Goal: Obtain resource: Download file/media

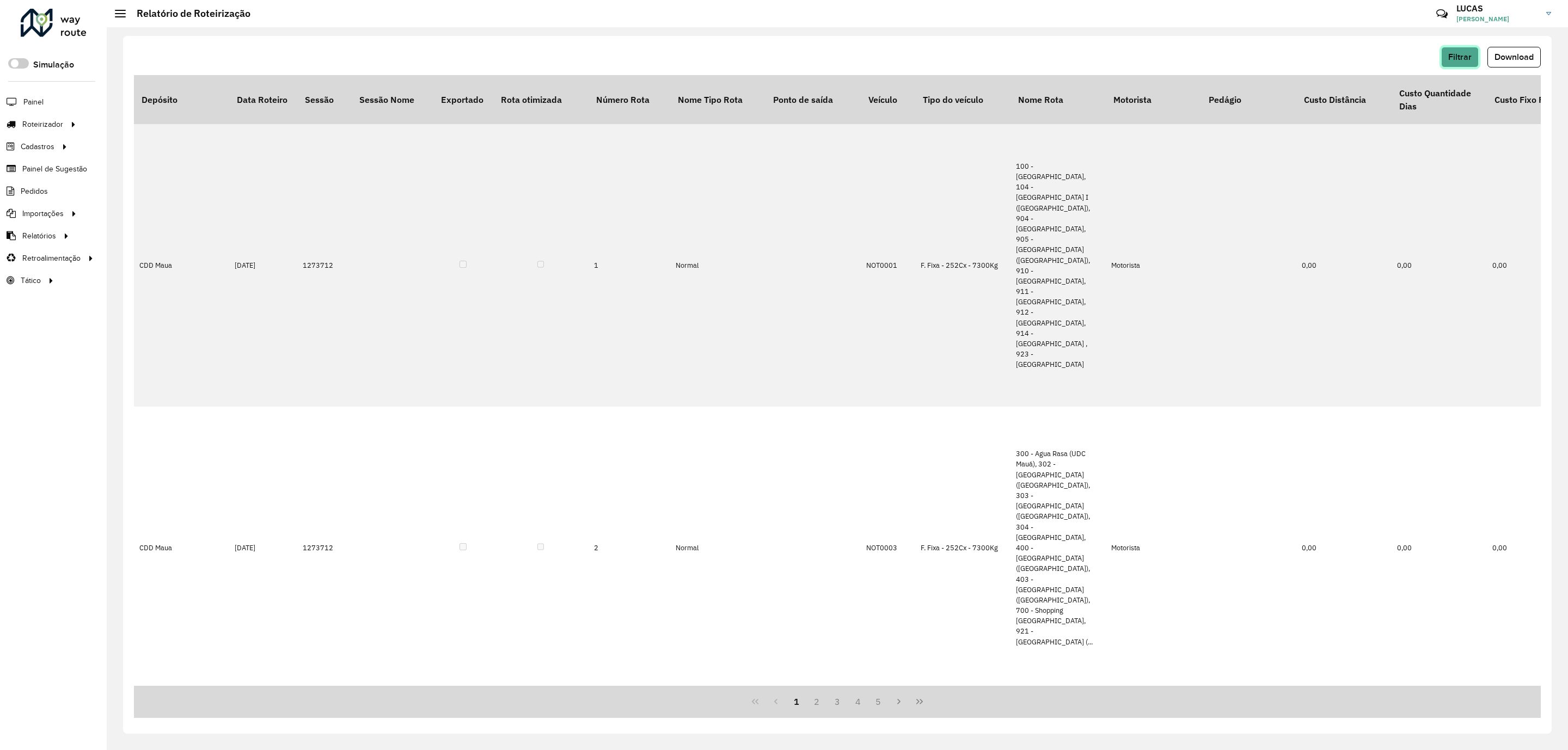
click at [1460, 47] on button "Filtrar" at bounding box center [1459, 58] width 37 height 21
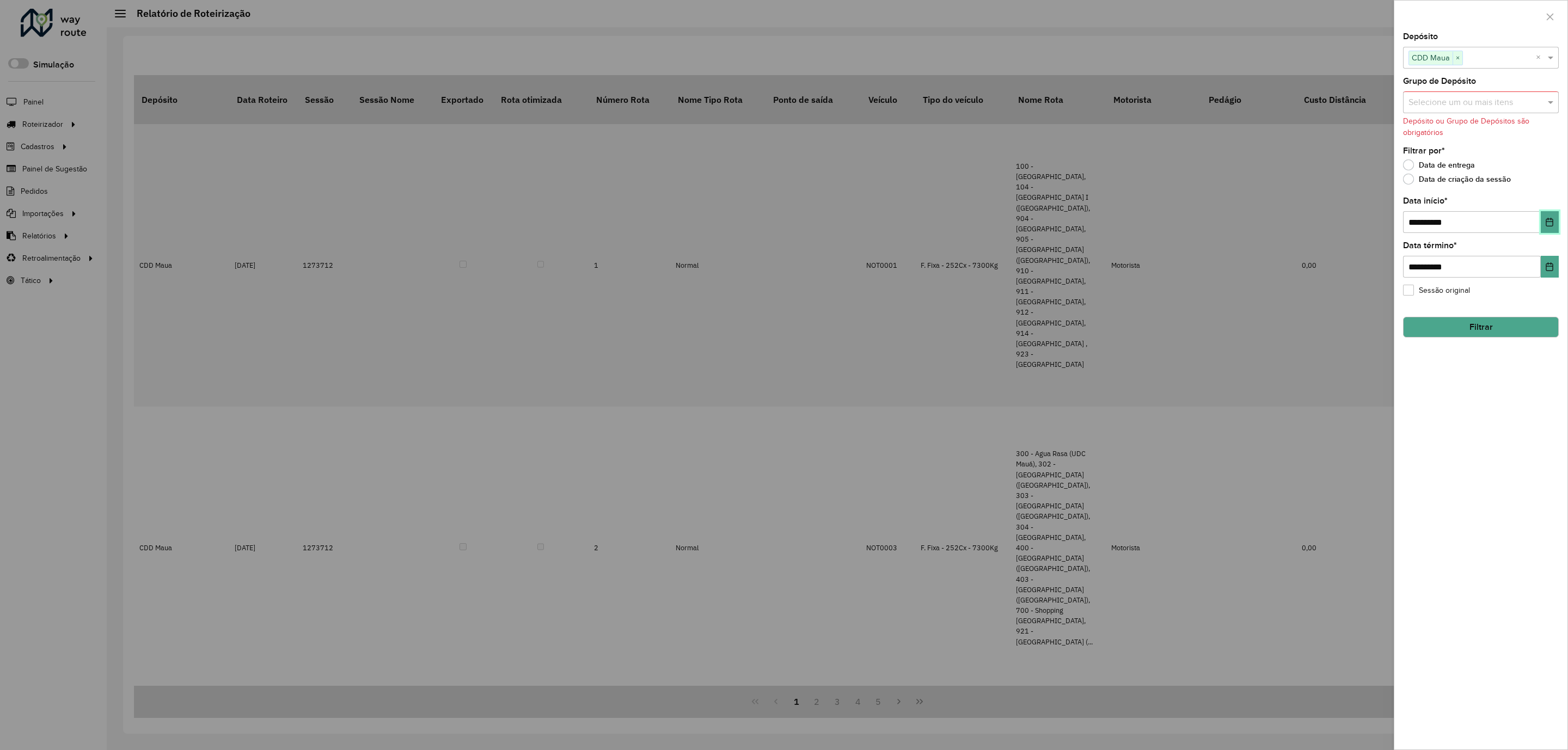
click at [1542, 222] on button "Choose Date" at bounding box center [1549, 222] width 18 height 22
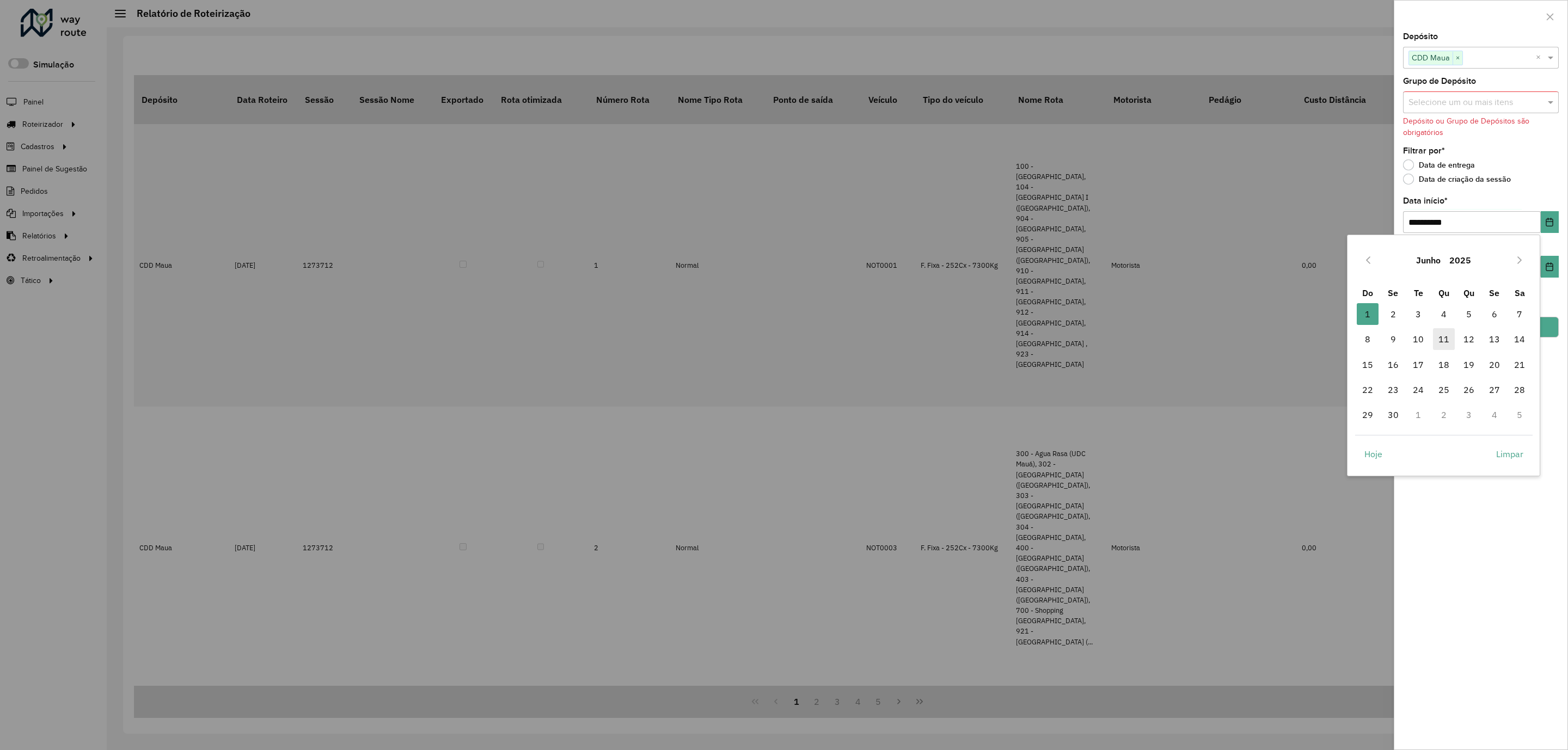
click at [1451, 343] on span "11" at bounding box center [1444, 340] width 22 height 22
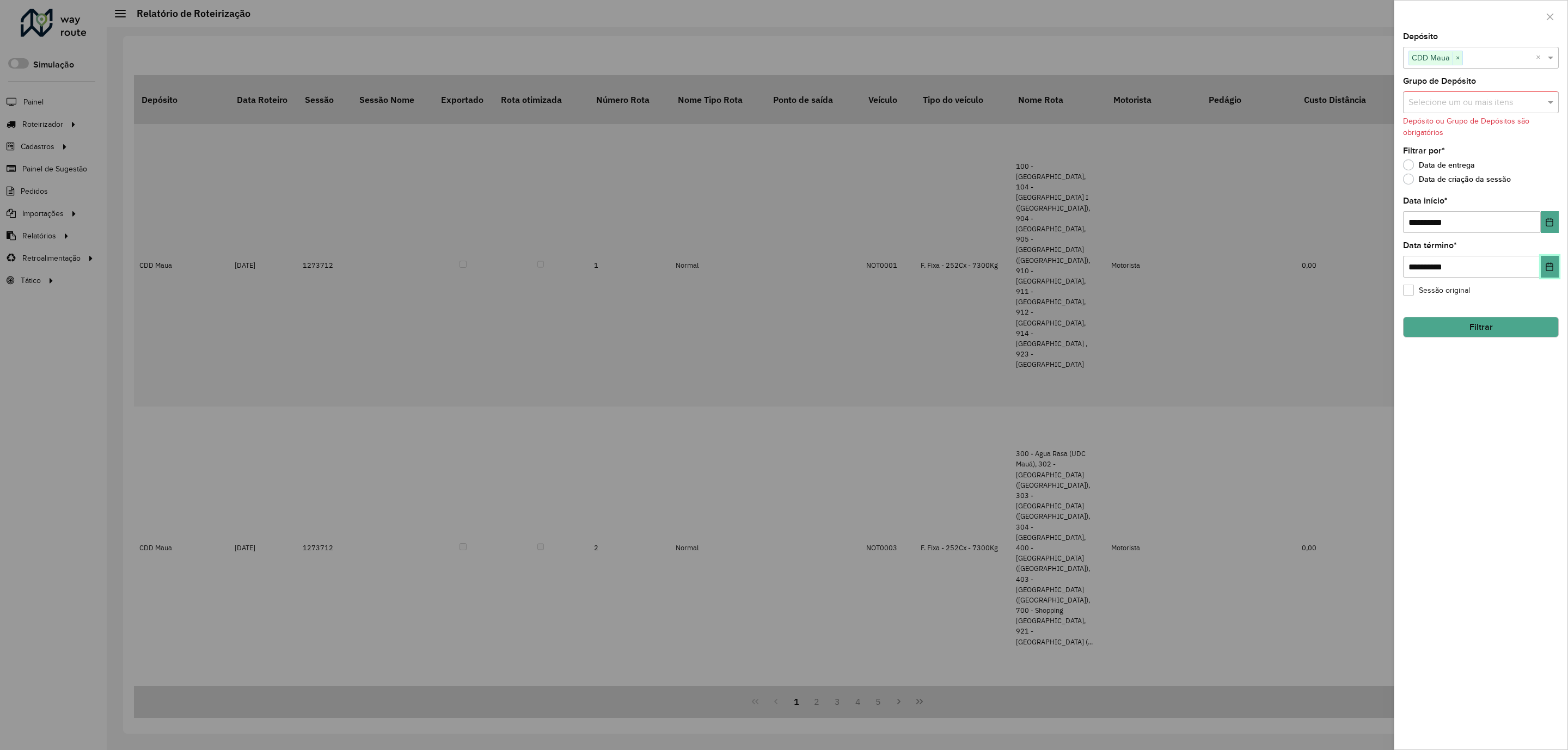
click at [1550, 278] on button "Choose Date" at bounding box center [1549, 267] width 18 height 22
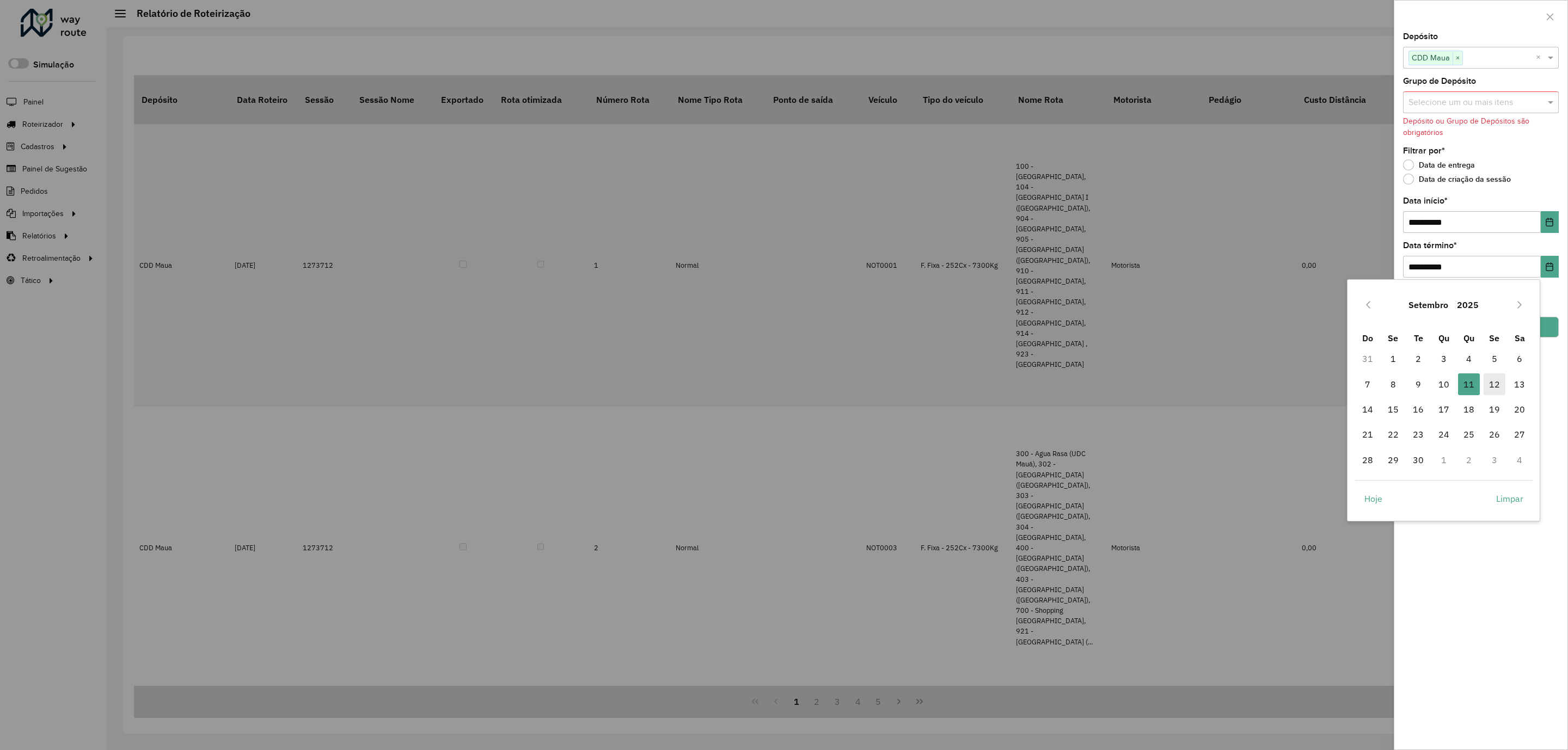
click at [1490, 381] on span "12" at bounding box center [1495, 384] width 22 height 22
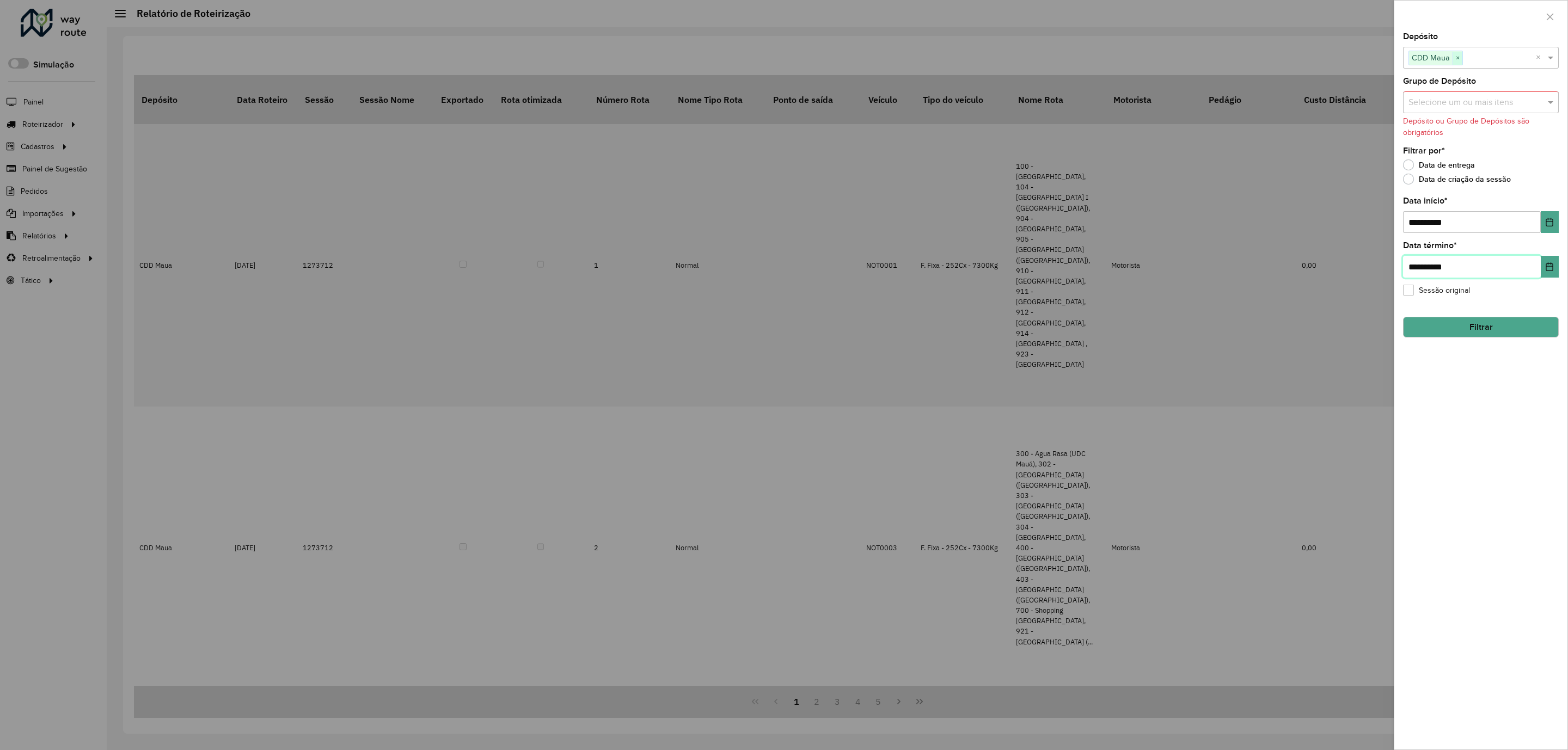
click at [1457, 58] on span "×" at bounding box center [1457, 58] width 10 height 13
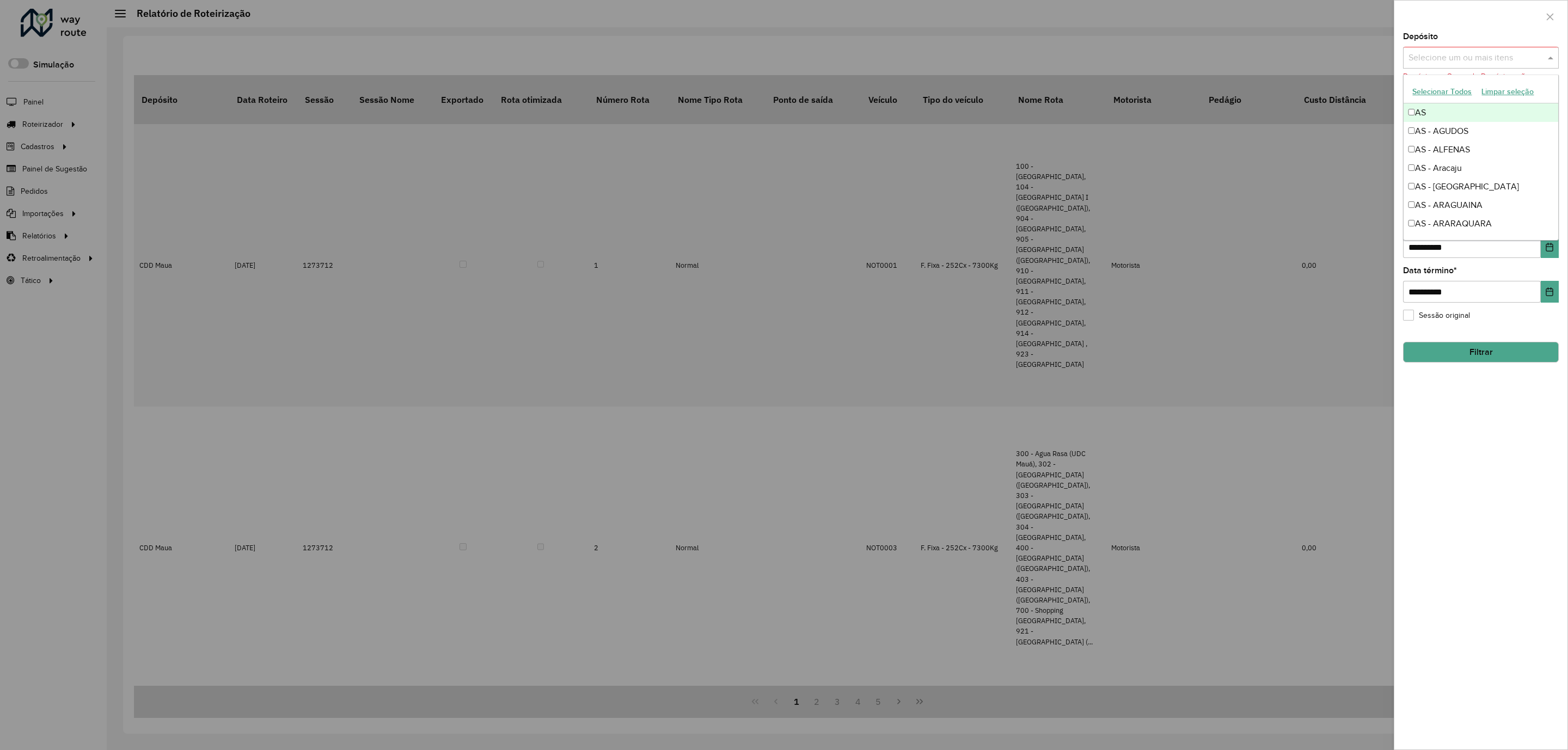
click at [1544, 58] on input "text" at bounding box center [1475, 58] width 139 height 13
click at [1457, 91] on button "Selecionar Todos" at bounding box center [1441, 92] width 69 height 17
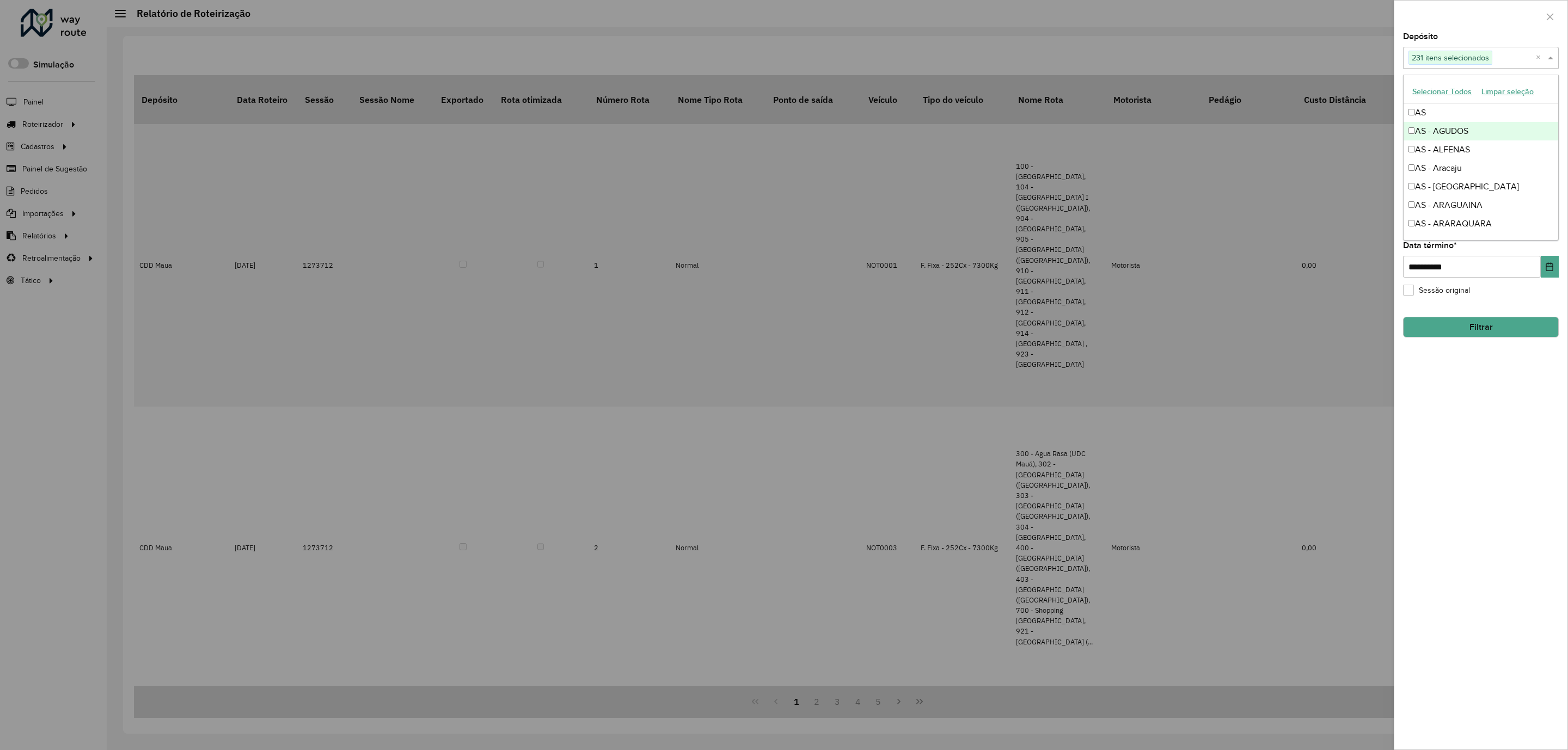
click at [1457, 327] on button "Filtrar" at bounding box center [1481, 327] width 155 height 21
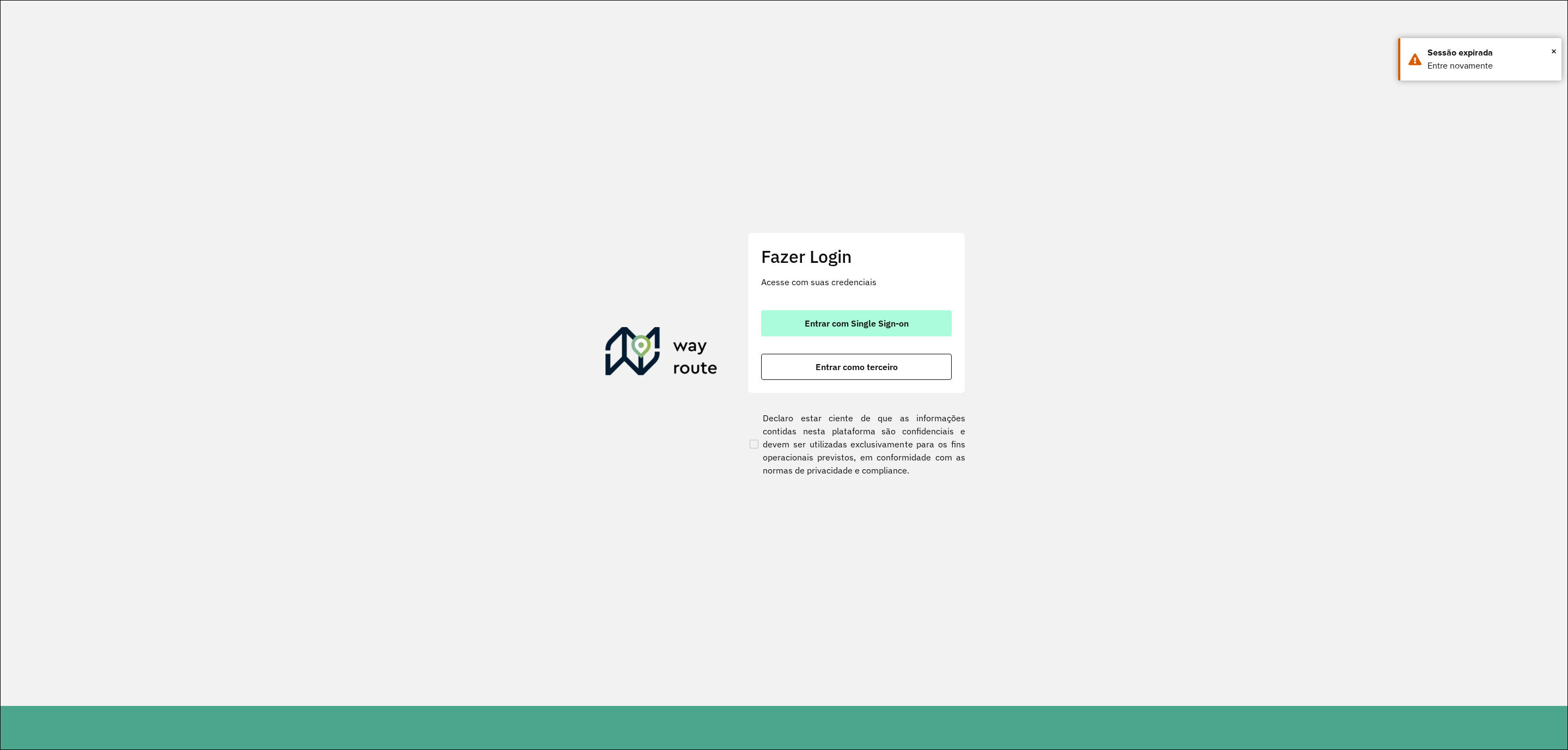
click at [792, 322] on button "Entrar com Single Sign-on" at bounding box center [856, 323] width 190 height 26
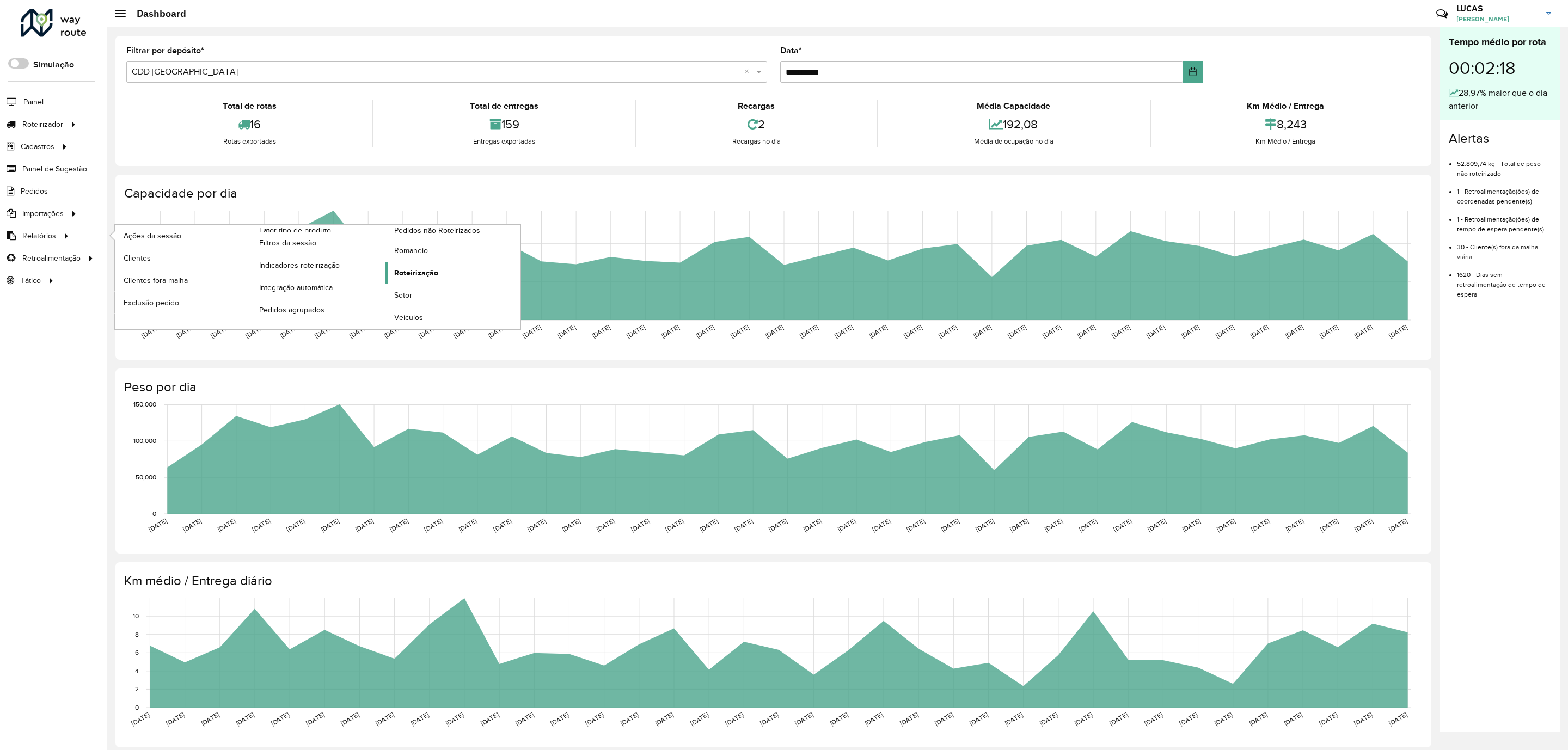
click at [425, 271] on span "Roteirização" at bounding box center [416, 273] width 44 height 12
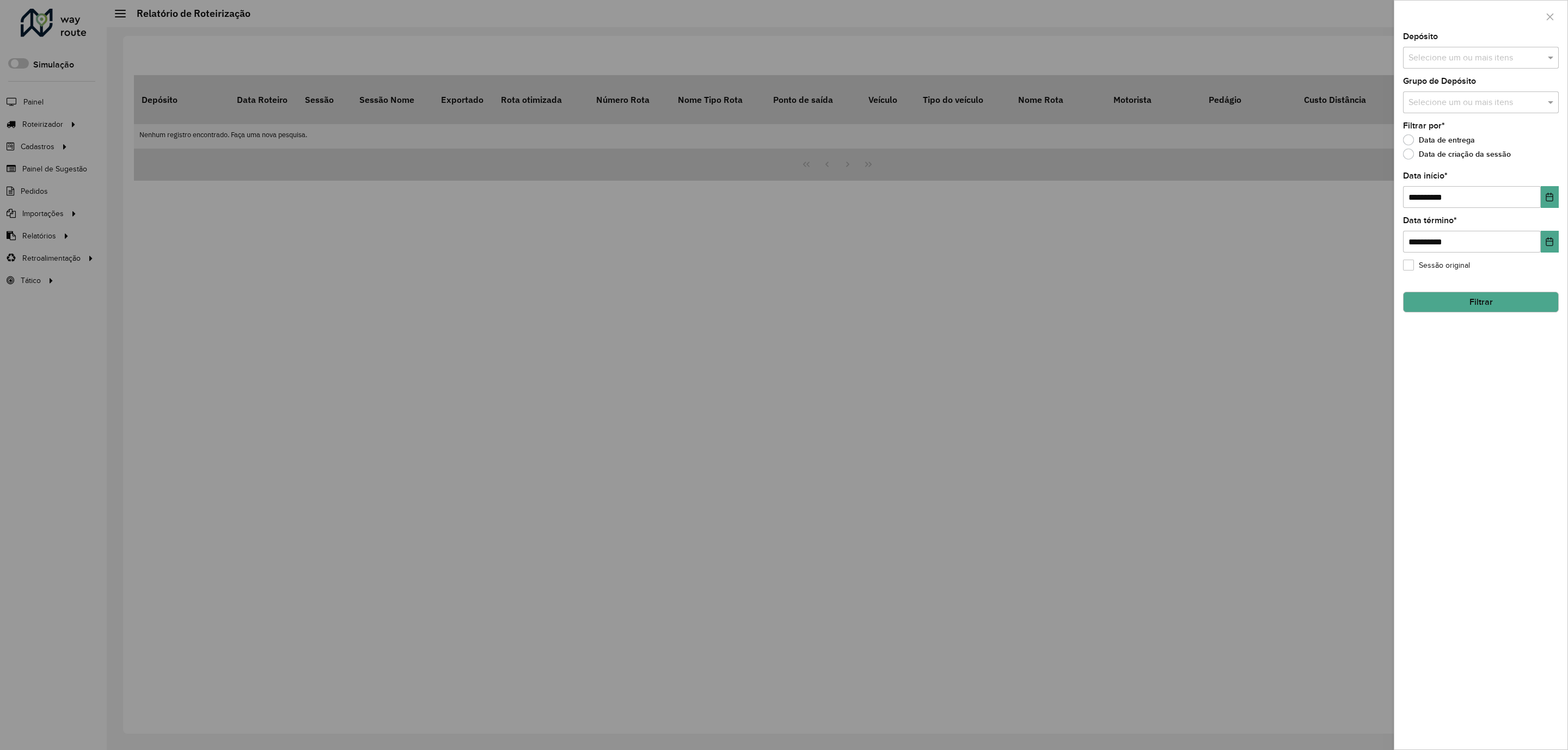
click at [1537, 62] on input "text" at bounding box center [1475, 58] width 139 height 13
click at [1441, 93] on button "Selecionar Todos" at bounding box center [1441, 92] width 69 height 17
click at [1501, 28] on div at bounding box center [1481, 17] width 173 height 32
click at [1495, 195] on input "**********" at bounding box center [1471, 197] width 138 height 22
click at [1550, 198] on icon "Choose Date" at bounding box center [1549, 197] width 9 height 9
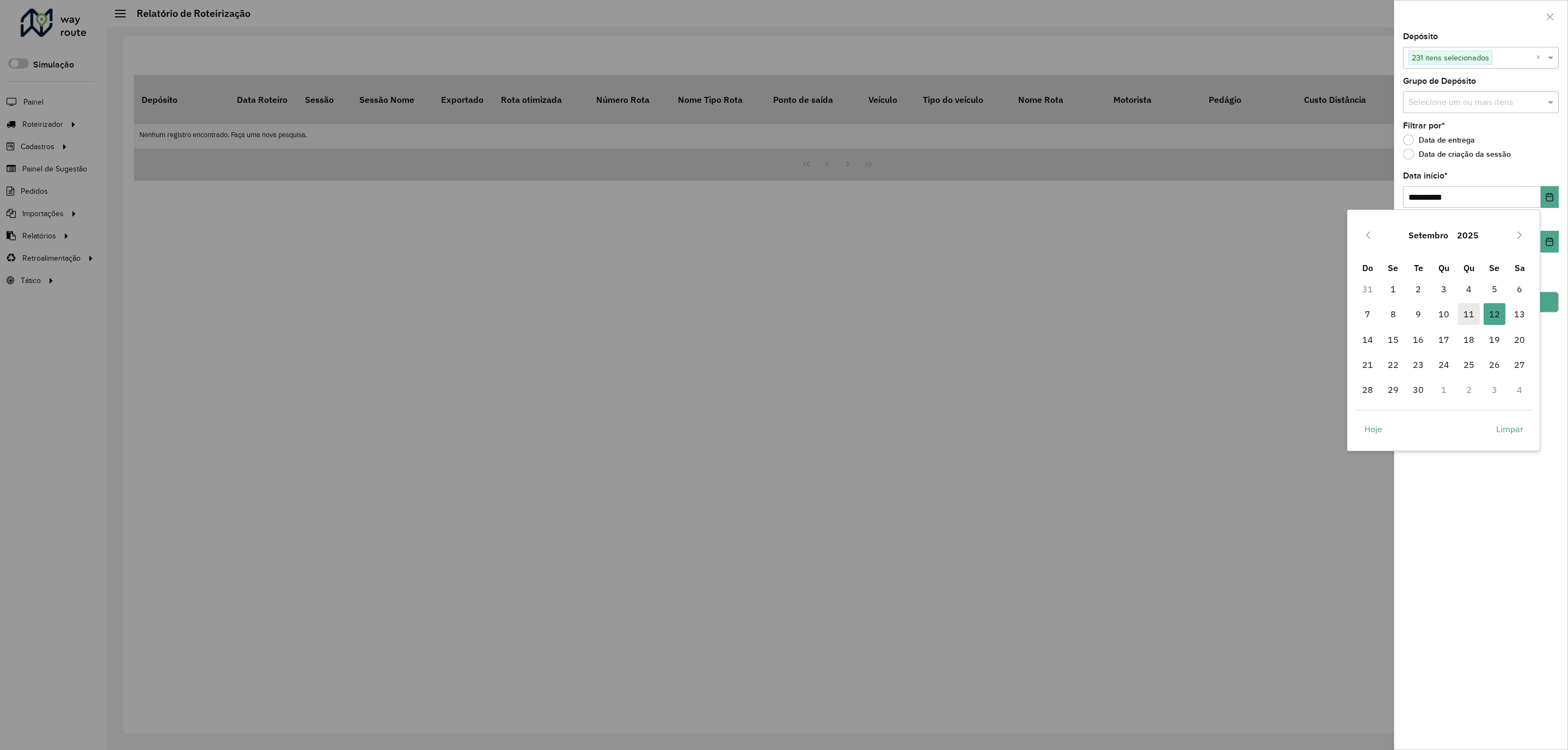
click at [1474, 309] on span "11" at bounding box center [1469, 314] width 22 height 22
type input "**********"
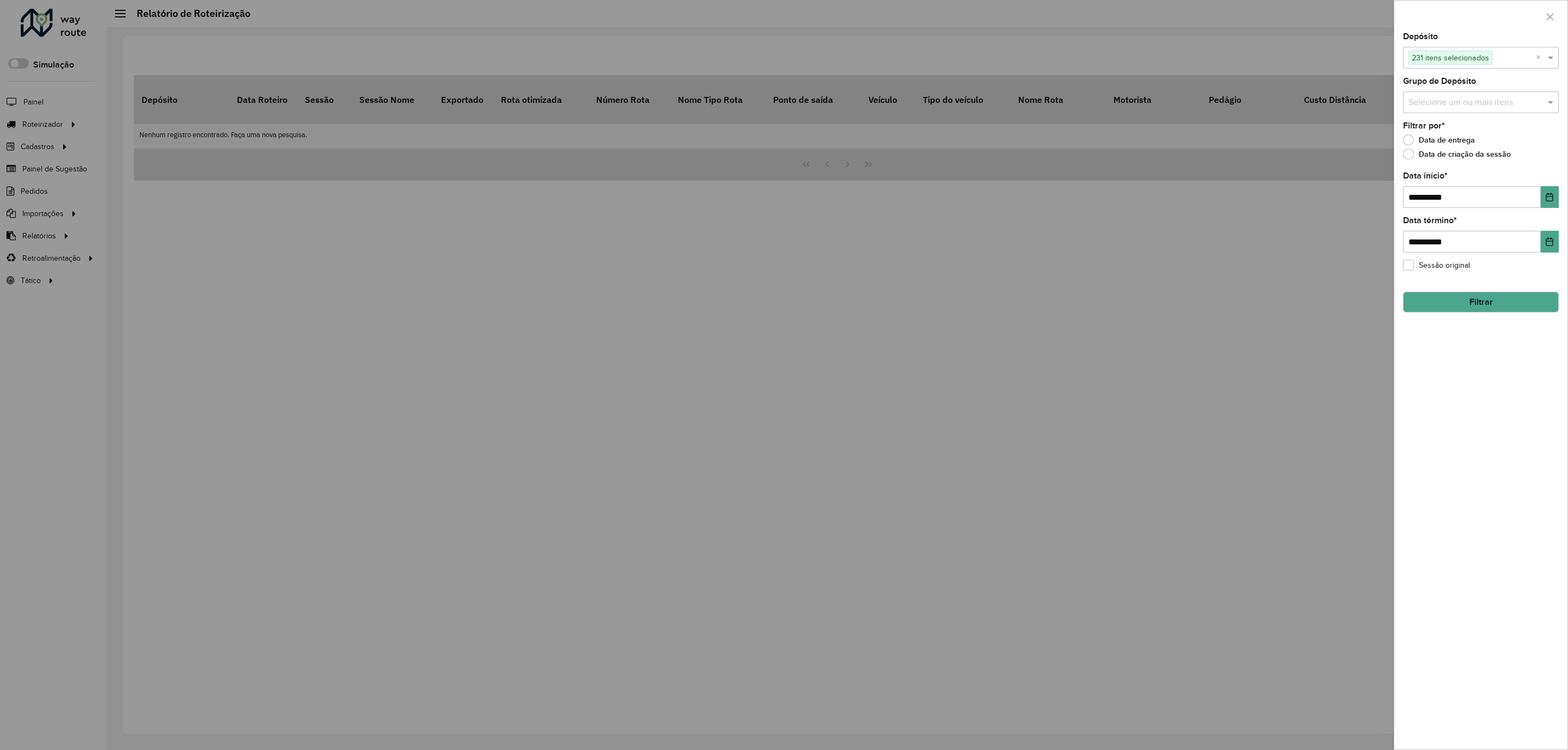
click at [1477, 308] on button "Filtrar" at bounding box center [1481, 302] width 155 height 21
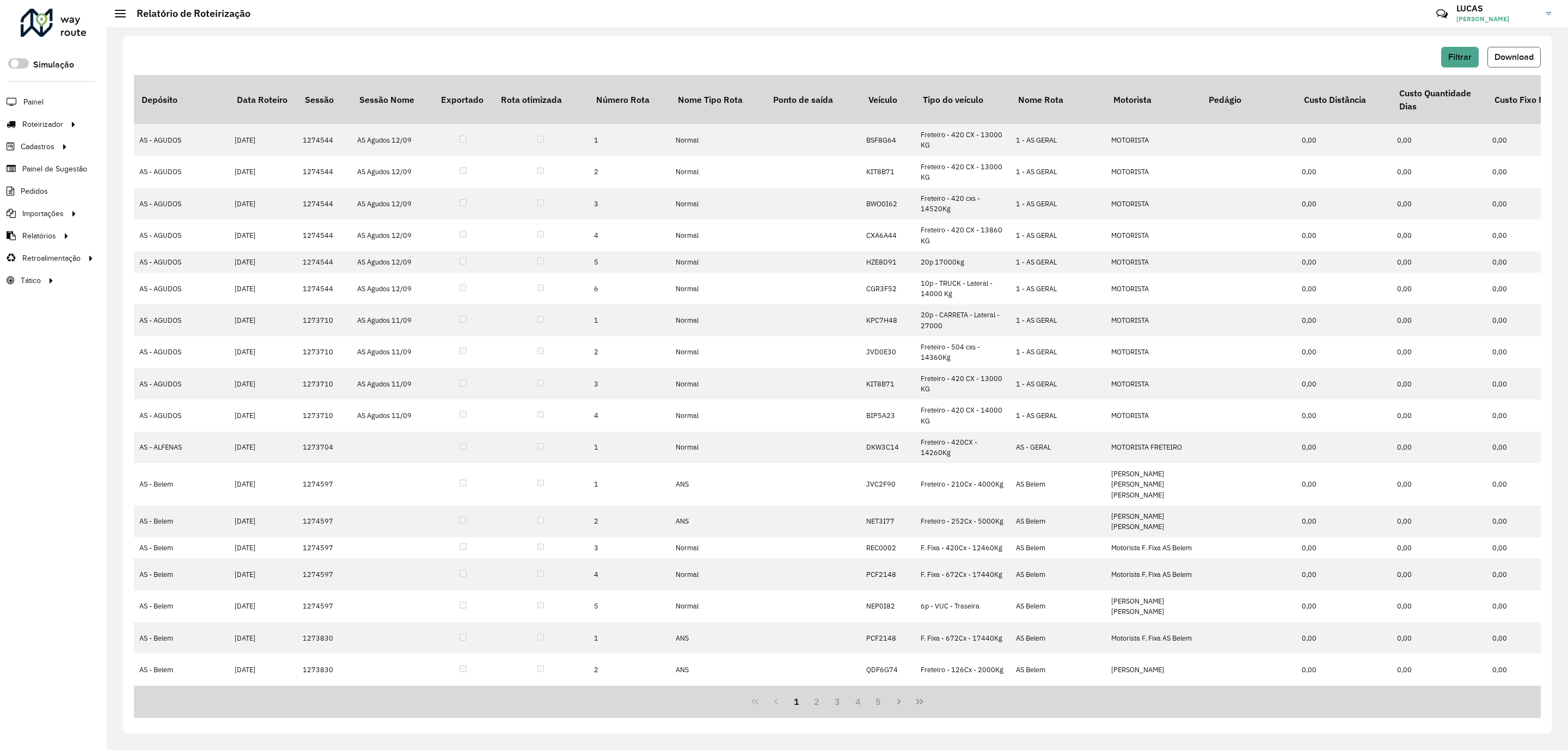
click at [1506, 52] on button "Download" at bounding box center [1514, 58] width 53 height 21
